Goal: Navigation & Orientation: Find specific page/section

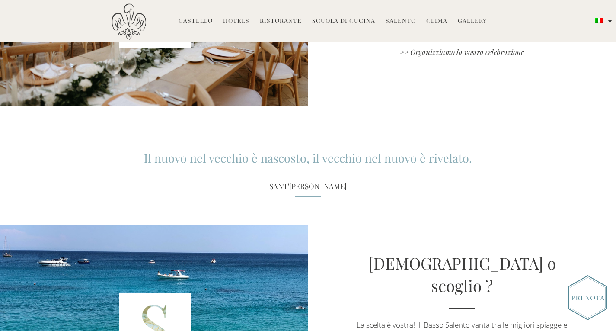
scroll to position [1056, 0]
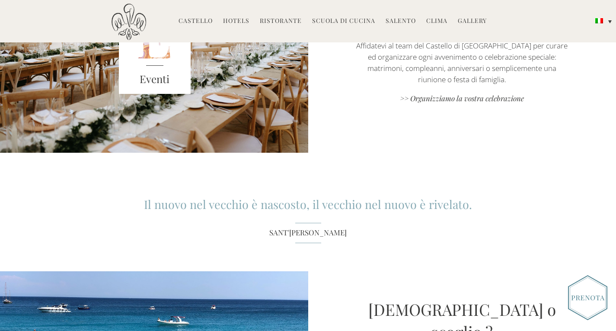
click at [280, 19] on link "Ristorante" at bounding box center [281, 21] width 42 height 10
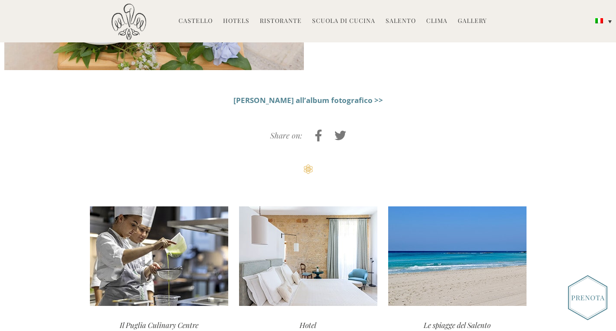
scroll to position [1384, 0]
click at [334, 96] on strong "[PERSON_NAME] all’album fotografico >>" at bounding box center [309, 100] width 150 height 10
